Goal: Task Accomplishment & Management: Use online tool/utility

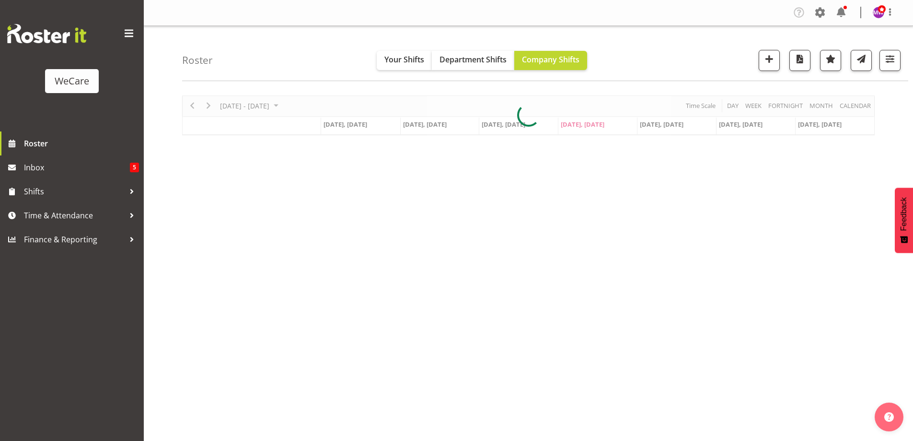
select select "location"
click at [891, 59] on span "button" at bounding box center [890, 59] width 12 height 12
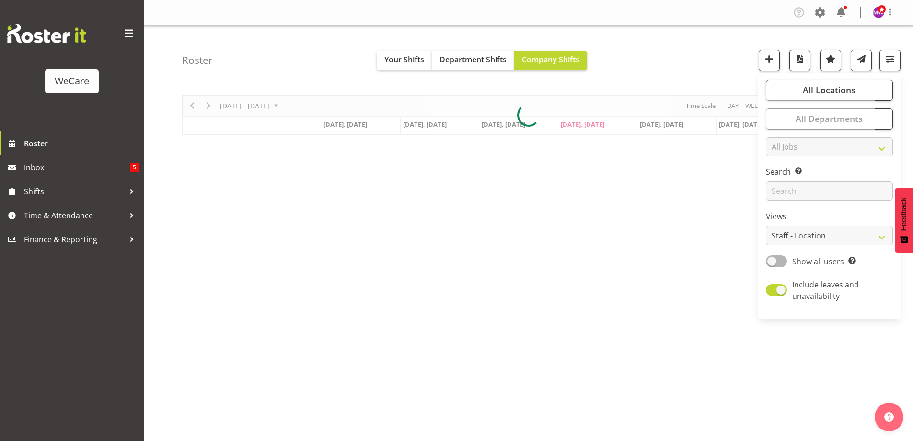
click at [833, 135] on div "[DATE] - [DATE] [DATE] Day Week Fortnight Month calendar Month Agenda Time Scal…" at bounding box center [528, 115] width 693 height 40
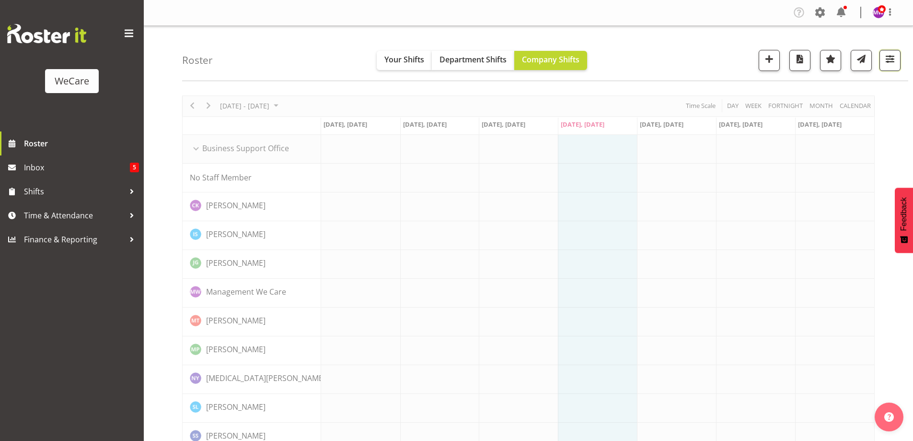
click at [884, 54] on span "button" at bounding box center [890, 59] width 12 height 12
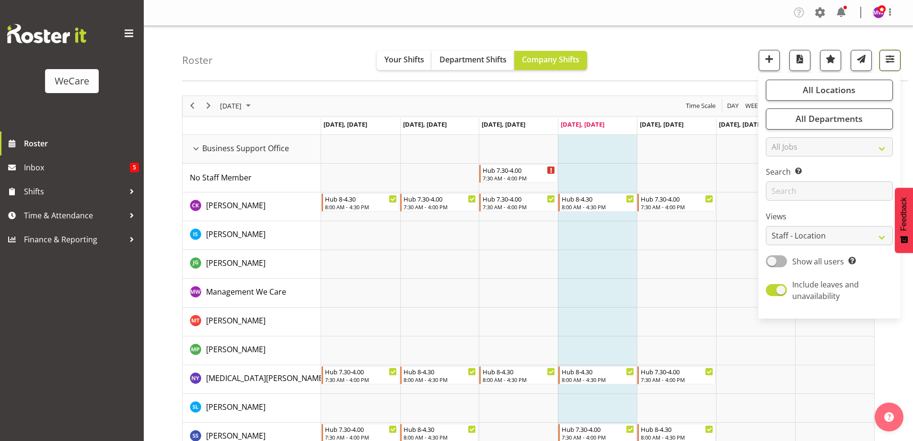
click at [892, 58] on span "button" at bounding box center [890, 59] width 12 height 12
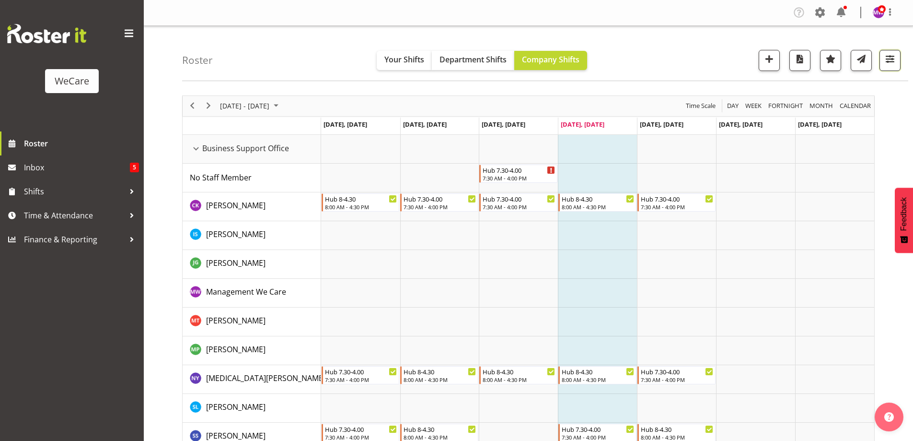
click at [885, 65] on span "button" at bounding box center [890, 59] width 12 height 12
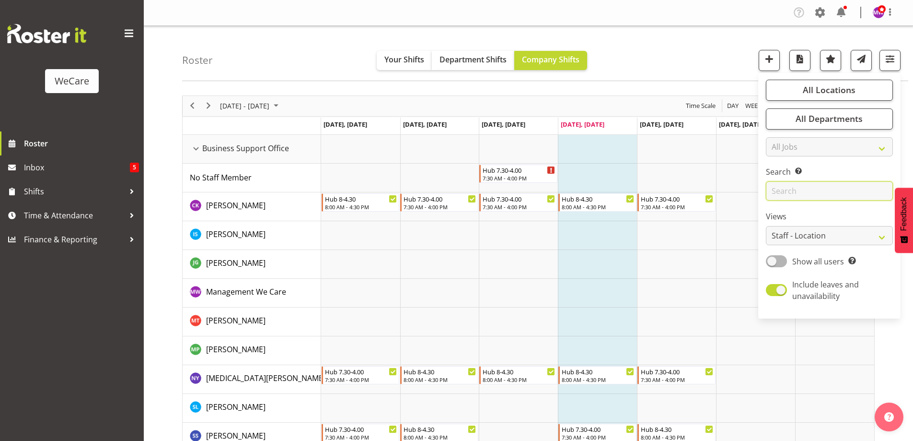
click at [844, 188] on input "text" at bounding box center [829, 190] width 127 height 19
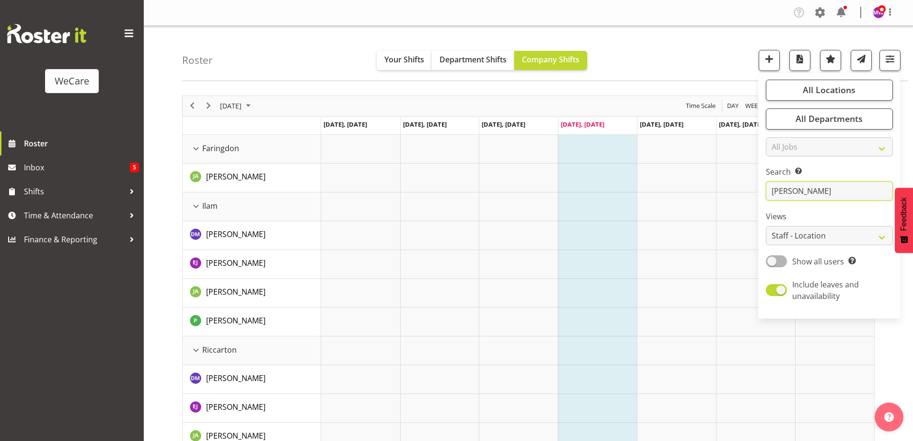
type input "[PERSON_NAME]"
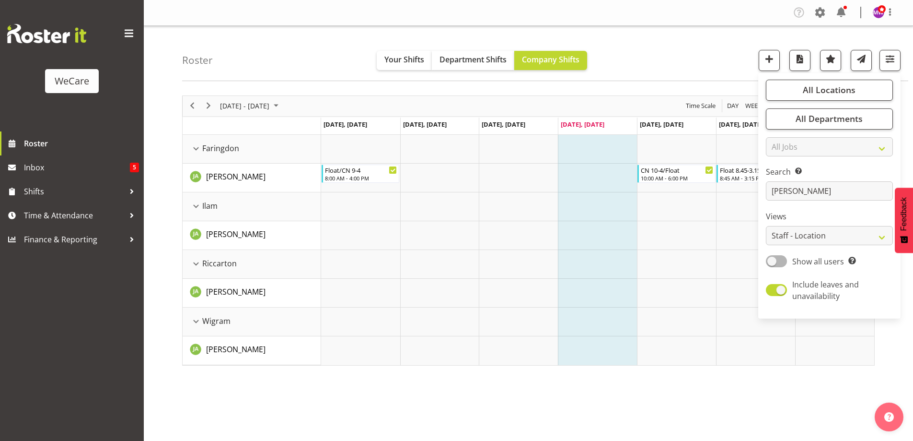
click at [598, 429] on div "[DATE] - [DATE] [DATE] Day Week Fortnight Month calendar Month Agenda Time Scal…" at bounding box center [547, 279] width 731 height 383
